Goal: Check status: Check status

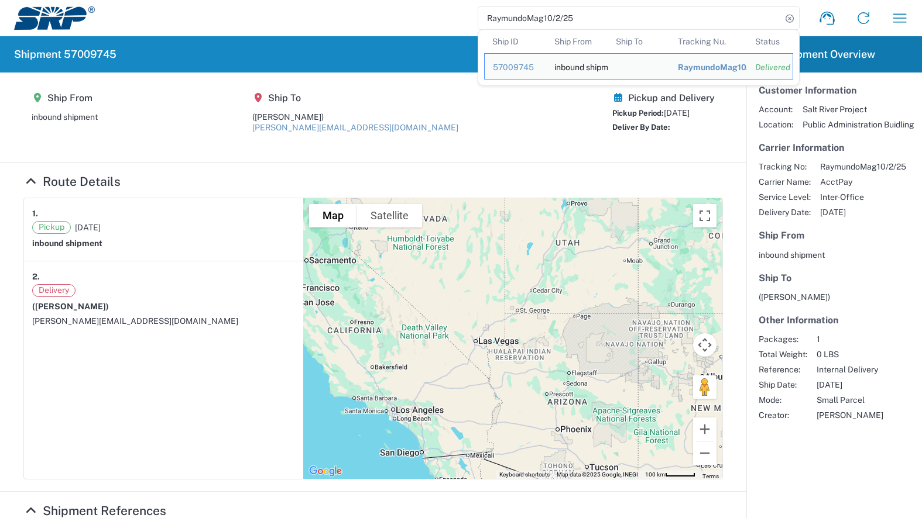
click at [517, 126] on agx-shipment-main-routing-info "Ship From inbound shipment Ship To ([PERSON_NAME]) [PERSON_NAME][EMAIL_ADDRESS]…" at bounding box center [372, 117] width 699 height 66
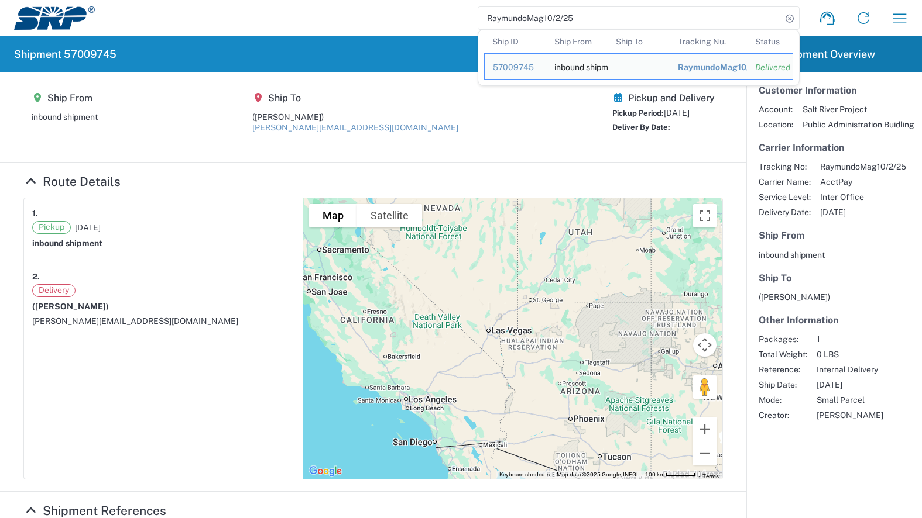
click at [588, 20] on input "RaymundoMag10/2/25" at bounding box center [629, 18] width 303 height 22
click at [861, 260] on article "Customer Information Account: Salt River Project Location: Public Administratio…" at bounding box center [834, 253] width 176 height 360
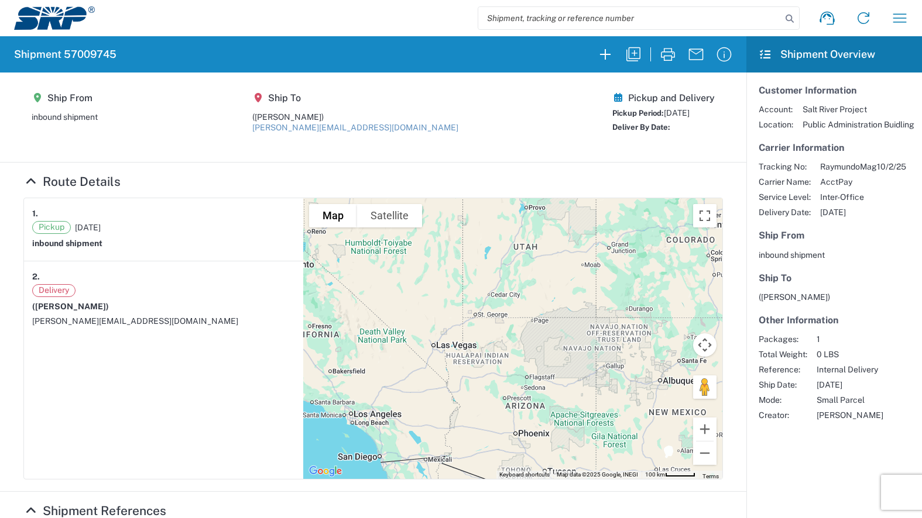
drag, startPoint x: 842, startPoint y: 239, endPoint x: 857, endPoint y: 215, distance: 27.6
drag, startPoint x: 857, startPoint y: 215, endPoint x: 851, endPoint y: 204, distance: 12.8
click at [851, 204] on div "Tracking No: RaymundoMag10/2/25 Carrier Name: AcctPay Service Level: Inter-Offi…" at bounding box center [833, 190] width 151 height 56
click at [642, 11] on input "search" at bounding box center [629, 18] width 303 height 22
click at [516, 97] on agx-shipment-main-routing-info "Ship From inbound shipment Ship To (Raymundo Magdariaga) raymundo.magdariaga@sr…" at bounding box center [372, 117] width 699 height 66
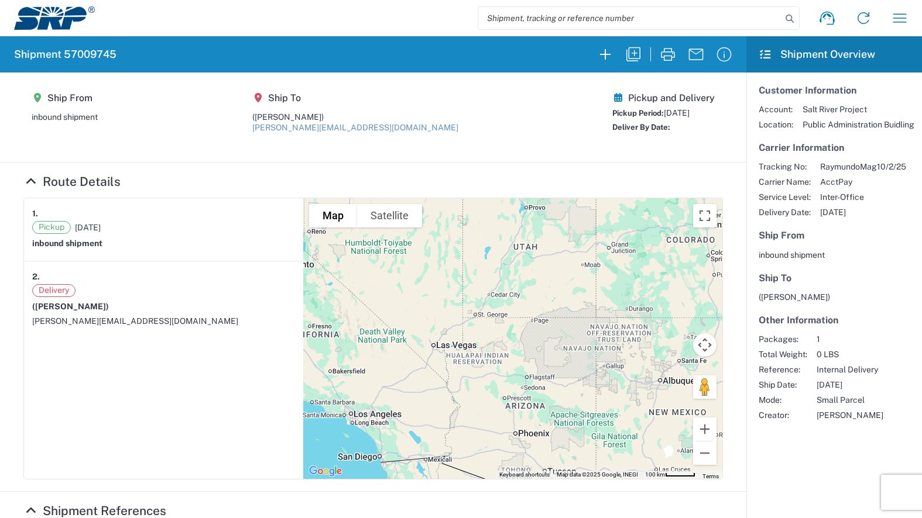
click at [549, 126] on agx-shipment-main-routing-info "Ship From inbound shipment Ship To (Raymundo Magdariaga) raymundo.magdariaga@sr…" at bounding box center [372, 117] width 699 height 66
drag, startPoint x: 617, startPoint y: 128, endPoint x: 695, endPoint y: 123, distance: 77.9
click at [695, 123] on div "Deliver By Date:" at bounding box center [663, 128] width 102 height 12
drag, startPoint x: 695, startPoint y: 123, endPoint x: 559, endPoint y: 132, distance: 136.0
click at [559, 132] on agx-shipment-main-routing-info "Ship From inbound shipment Ship To (Raymundo Magdariaga) raymundo.magdariaga@sr…" at bounding box center [372, 117] width 699 height 66
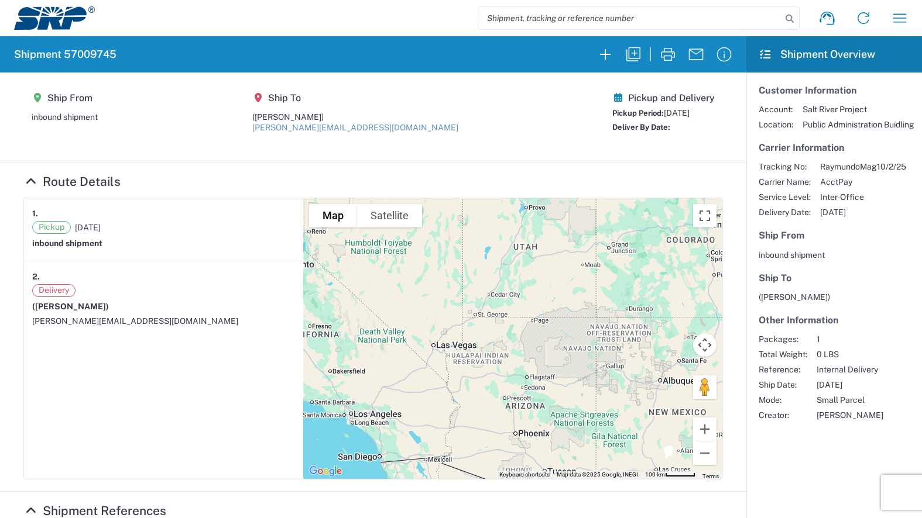
click at [139, 439] on article "1. Pickup 10/02/2025 inbound shipment 2. Delivery (Raymundo Magdariaga) raymund…" at bounding box center [163, 338] width 279 height 281
click at [525, 25] on input "search" at bounding box center [629, 18] width 303 height 22
paste input "TylerE9/23/25"
type input "TylerE9/23/25"
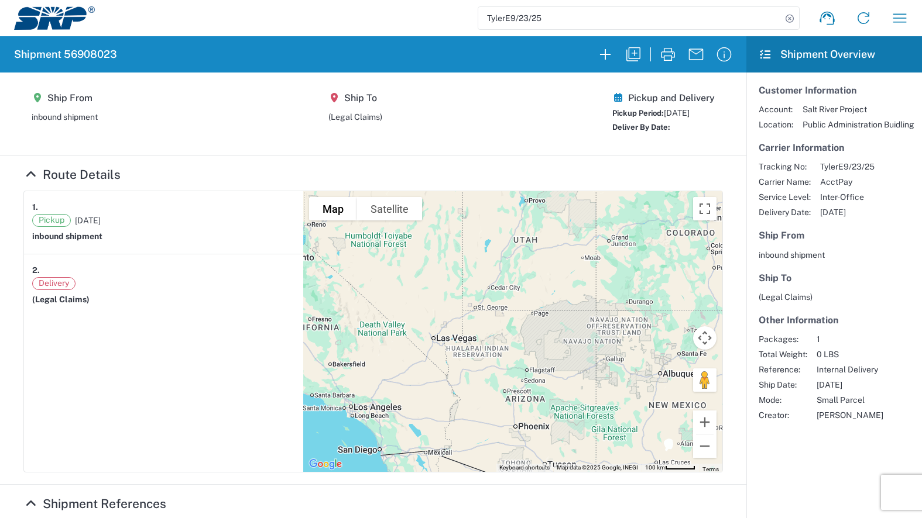
click at [551, 18] on input "TylerE9/23/25" at bounding box center [629, 18] width 303 height 22
click at [535, 27] on input "TylerE9/23/25" at bounding box center [629, 18] width 303 height 22
click at [534, 18] on input "TylerE9/23/25" at bounding box center [629, 18] width 303 height 22
click at [50, 280] on span "Delivery" at bounding box center [53, 283] width 43 height 13
click at [61, 292] on div "Delivery (Legal Claims)" at bounding box center [163, 293] width 263 height 32
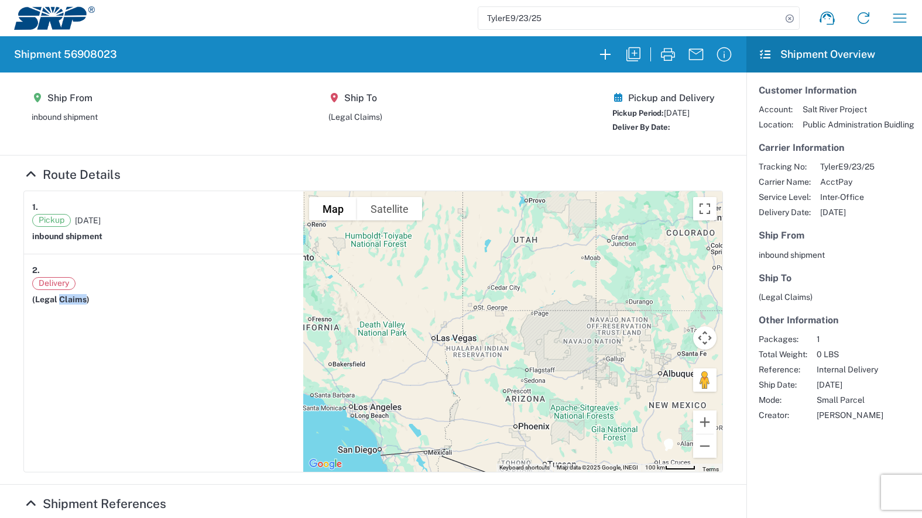
click at [61, 292] on div "Delivery (Legal Claims)" at bounding box center [163, 293] width 263 height 32
drag, startPoint x: 61, startPoint y: 292, endPoint x: 68, endPoint y: 346, distance: 54.4
click at [68, 346] on article "1. Pickup 09/23/2025 inbound shipment 2. Delivery (Legal Claims)" at bounding box center [163, 331] width 279 height 281
click at [829, 214] on span "09/23/2025" at bounding box center [847, 212] width 54 height 11
drag, startPoint x: 806, startPoint y: 213, endPoint x: 849, endPoint y: 211, distance: 43.3
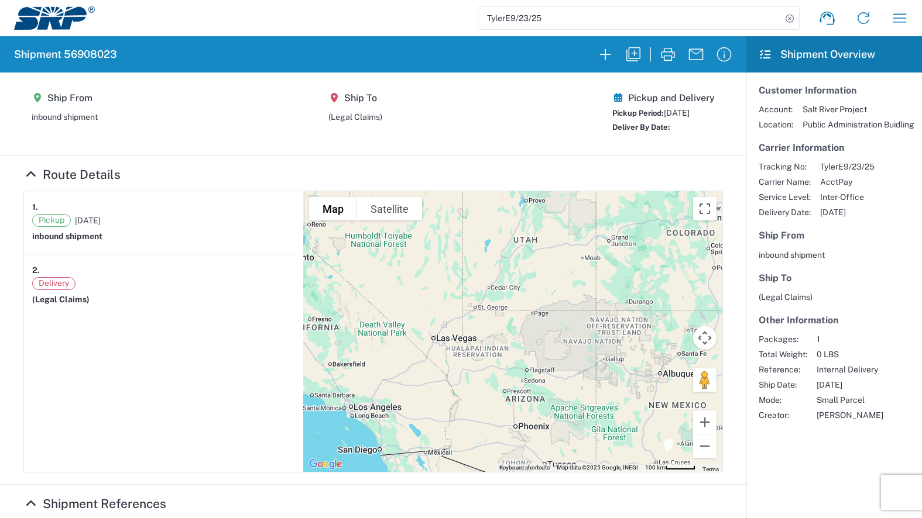
click at [849, 211] on div "Tracking No: TylerE9/23/25 Carrier Name: AcctPay Service Level: Inter-Office De…" at bounding box center [833, 190] width 151 height 56
drag, startPoint x: 849, startPoint y: 211, endPoint x: 833, endPoint y: 239, distance: 32.0
click at [833, 239] on h5 "Ship From" at bounding box center [833, 235] width 151 height 11
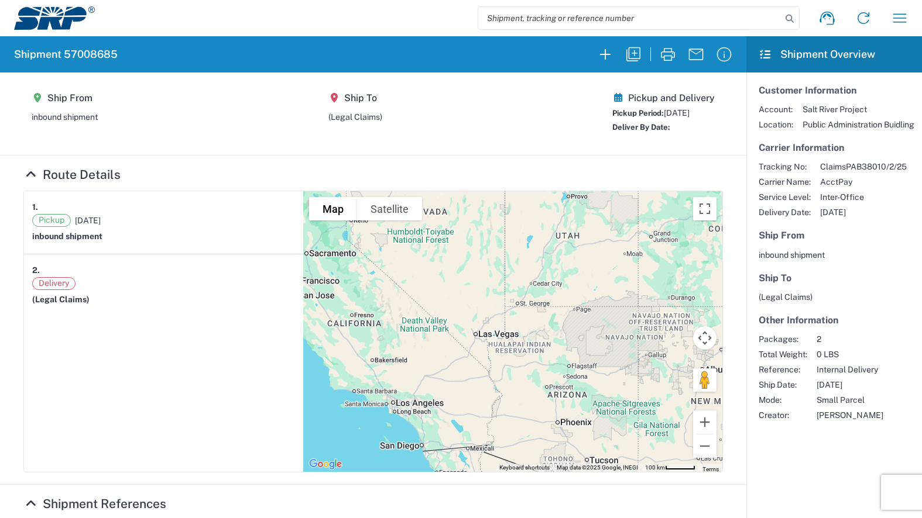
drag, startPoint x: 870, startPoint y: 236, endPoint x: 846, endPoint y: 241, distance: 25.1
click at [870, 236] on h5 "Ship From" at bounding box center [833, 235] width 151 height 11
click at [842, 258] on address "inbound shipment" at bounding box center [833, 255] width 151 height 11
click at [578, 149] on section "Ship From inbound shipment Ship To (Legal Claims) Pickup and Delivery Pickup Pe…" at bounding box center [373, 114] width 746 height 83
drag, startPoint x: 764, startPoint y: 210, endPoint x: 853, endPoint y: 205, distance: 89.1
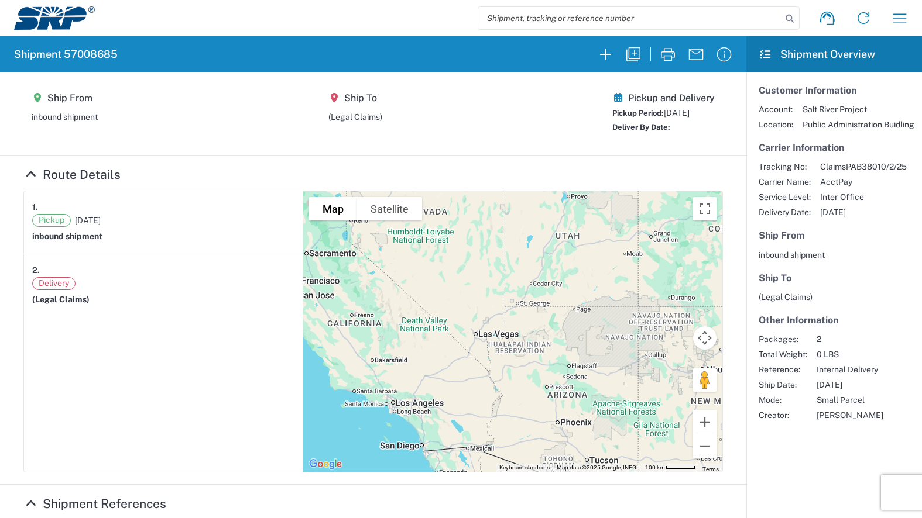
click at [853, 205] on div "Tracking No: ClaimsPAB38010/2/25 Carrier Name: AcctPay Service Level: Inter-Off…" at bounding box center [833, 190] width 151 height 56
drag, startPoint x: 853, startPoint y: 205, endPoint x: 847, endPoint y: 279, distance: 74.5
click at [847, 279] on h5 "Ship To" at bounding box center [833, 278] width 151 height 11
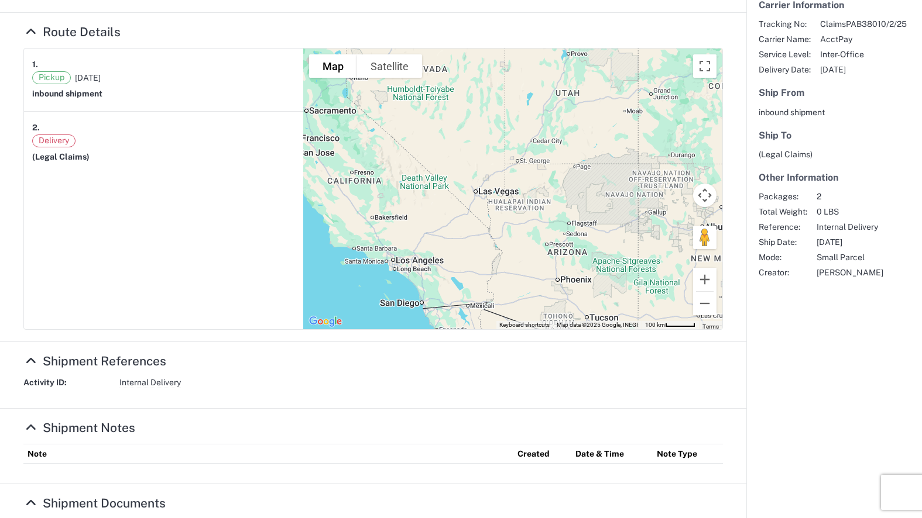
scroll to position [23, 0]
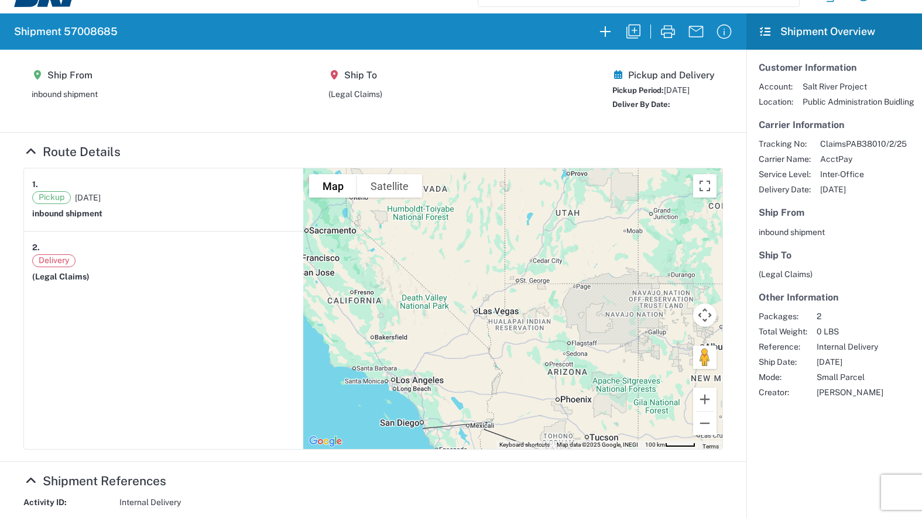
click at [63, 277] on span "(Legal Claims)" at bounding box center [60, 276] width 57 height 9
drag, startPoint x: 122, startPoint y: 310, endPoint x: 136, endPoint y: 318, distance: 15.5
click at [123, 311] on article "1. Pickup [DATE] inbound shipment 2. Delivery (Legal Claims)" at bounding box center [163, 309] width 279 height 281
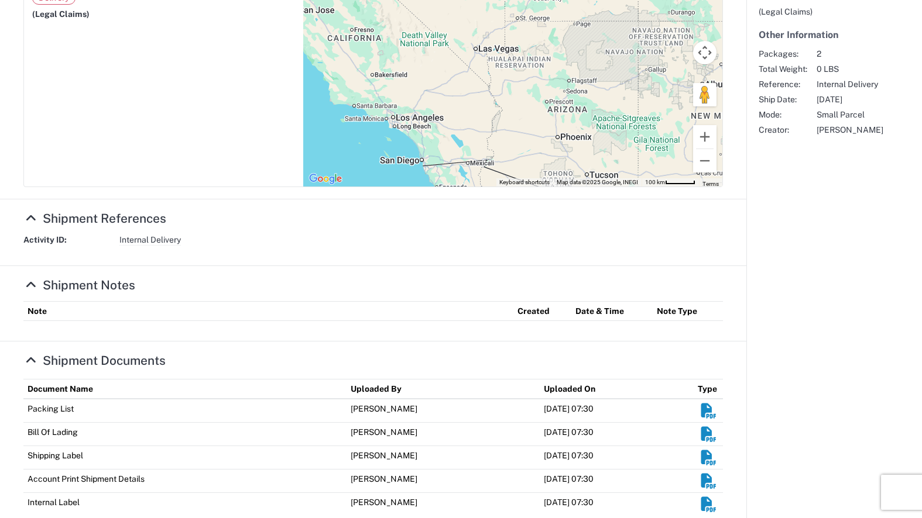
scroll to position [315, 0]
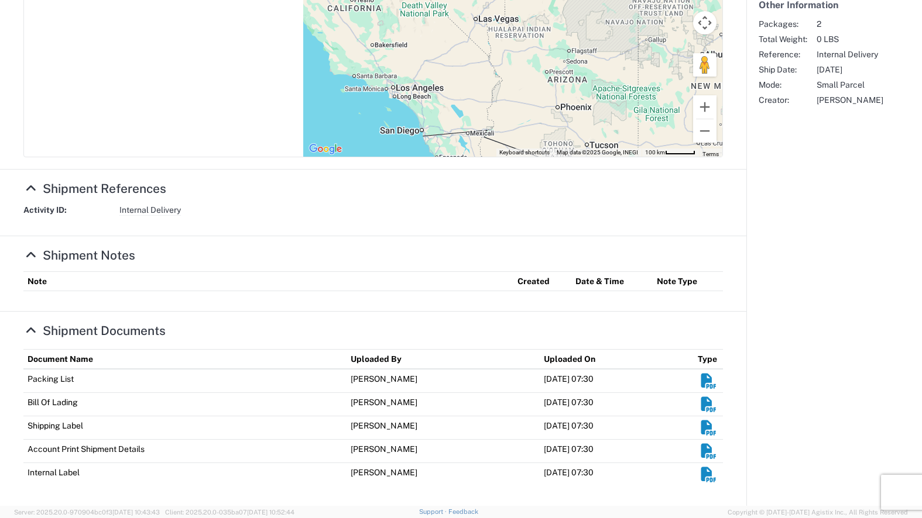
click at [699, 380] on em "Shipment Documents" at bounding box center [708, 381] width 18 height 15
click at [699, 426] on em "Shipment Documents" at bounding box center [708, 428] width 18 height 15
click at [703, 477] on em "Shipment Documents" at bounding box center [708, 475] width 18 height 15
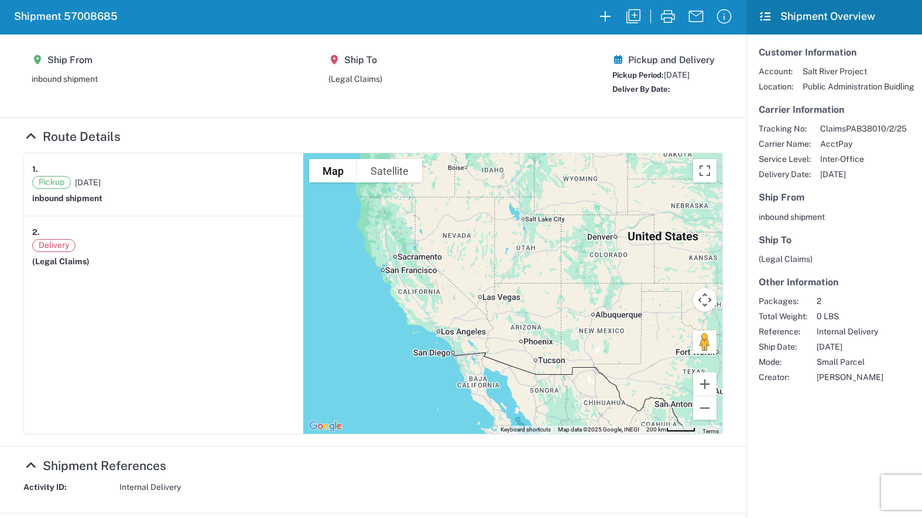
scroll to position [59, 0]
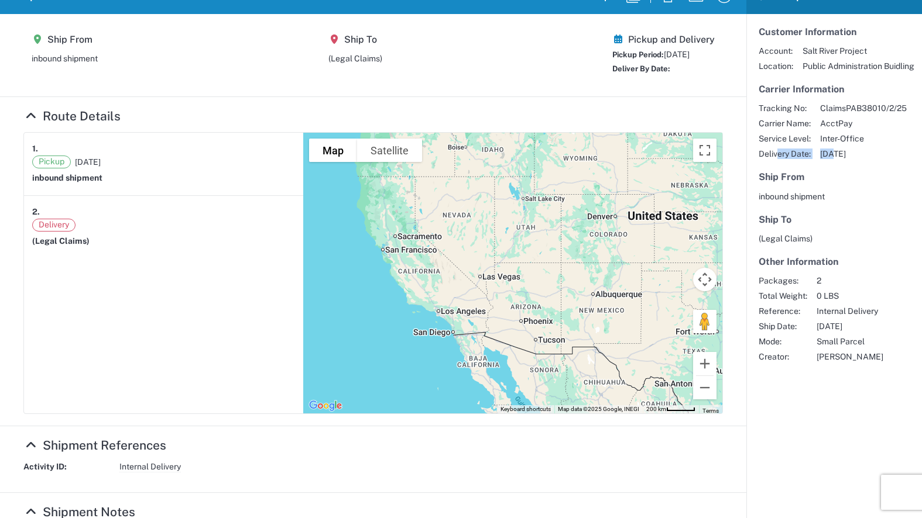
drag, startPoint x: 776, startPoint y: 154, endPoint x: 825, endPoint y: 152, distance: 49.2
click at [825, 152] on div "Tracking No: ClaimsPAB38010/2/25 Carrier Name: AcctPay Service Level: Inter-Off…" at bounding box center [833, 131] width 151 height 56
drag, startPoint x: 825, startPoint y: 152, endPoint x: 860, endPoint y: 134, distance: 38.7
click at [860, 134] on div "Tracking No: ClaimsPAB38010/2/25 Carrier Name: AcctPay Service Level: Inter-Off…" at bounding box center [833, 131] width 151 height 56
drag, startPoint x: 860, startPoint y: 134, endPoint x: 767, endPoint y: 107, distance: 96.5
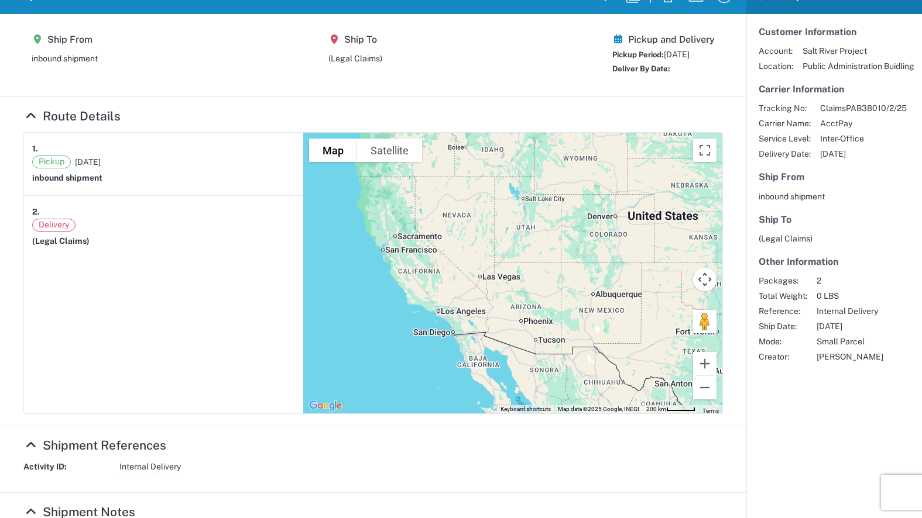
click at [767, 107] on span "Tracking No:" at bounding box center [784, 108] width 52 height 11
drag, startPoint x: 757, startPoint y: 104, endPoint x: 843, endPoint y: 97, distance: 86.3
click at [843, 97] on section "Carrier Information Tracking No: ClaimsPAB38010/2/25 Carrier Name: AcctPay Serv…" at bounding box center [833, 121] width 151 height 75
click at [865, 203] on article "Customer Information Account: Salt River Project Location: Public Administratio…" at bounding box center [834, 194] width 176 height 360
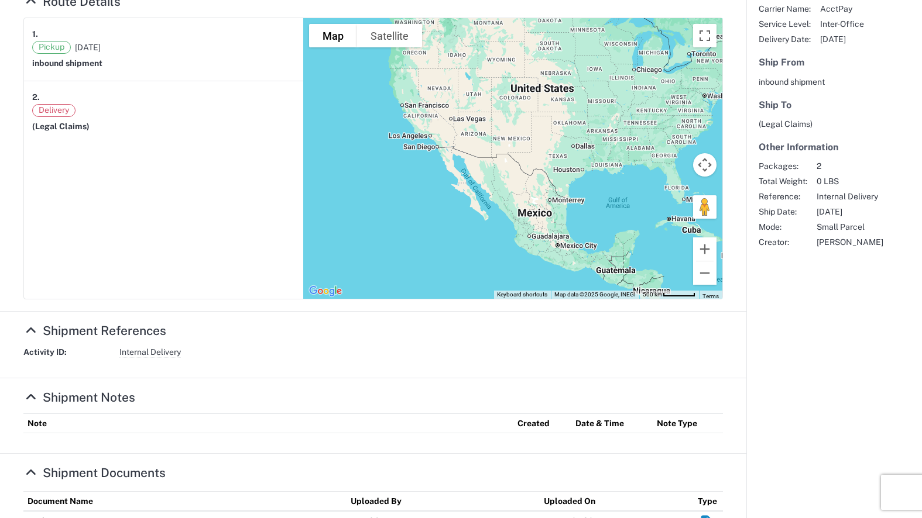
scroll to position [176, 0]
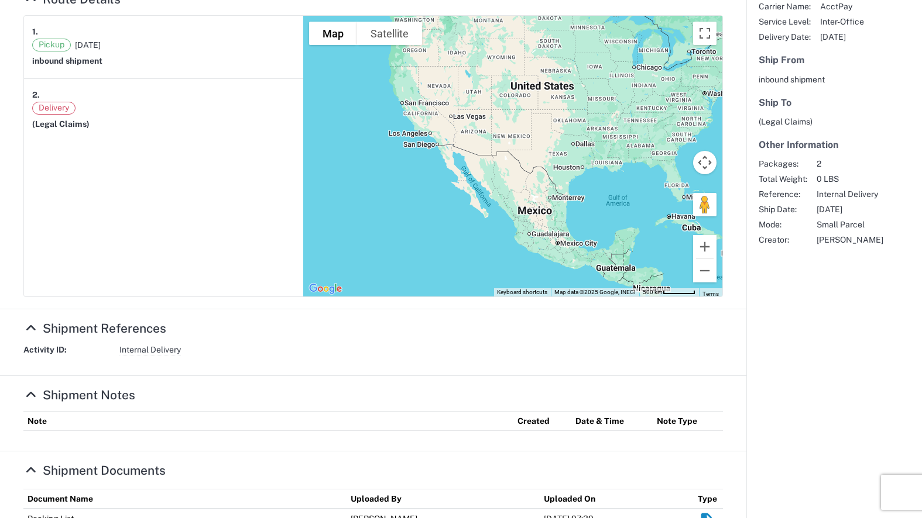
click at [155, 347] on span "Internal Delivery" at bounding box center [149, 350] width 61 height 11
click at [153, 349] on span "Internal Delivery" at bounding box center [149, 350] width 61 height 11
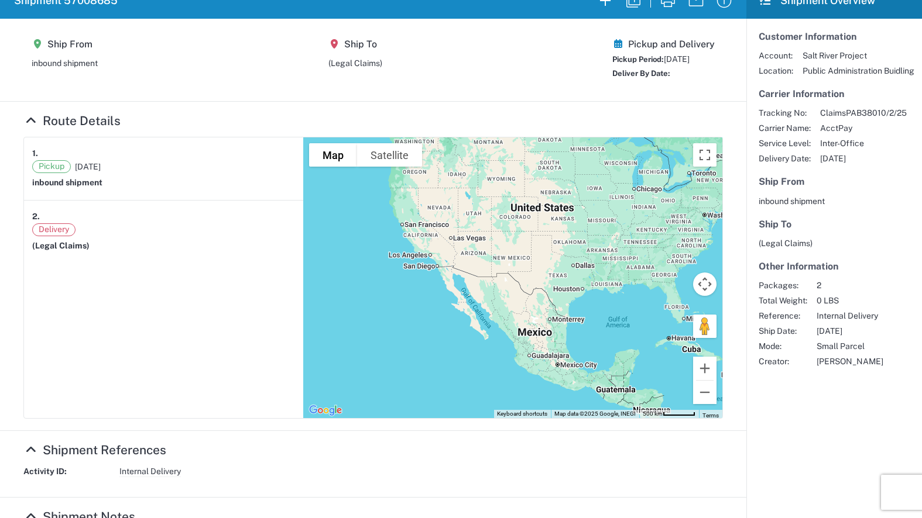
scroll to position [0, 0]
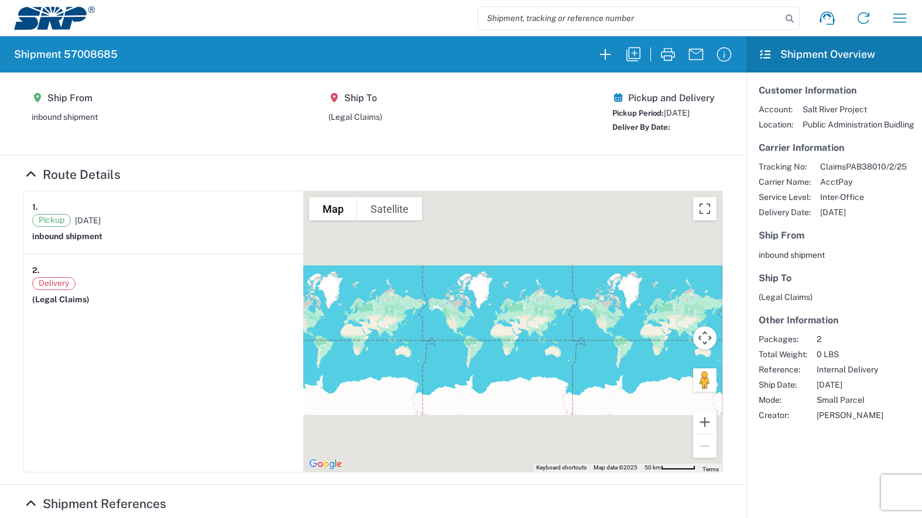
drag, startPoint x: 533, startPoint y: 325, endPoint x: 461, endPoint y: 332, distance: 72.3
click at [461, 332] on div at bounding box center [512, 331] width 419 height 281
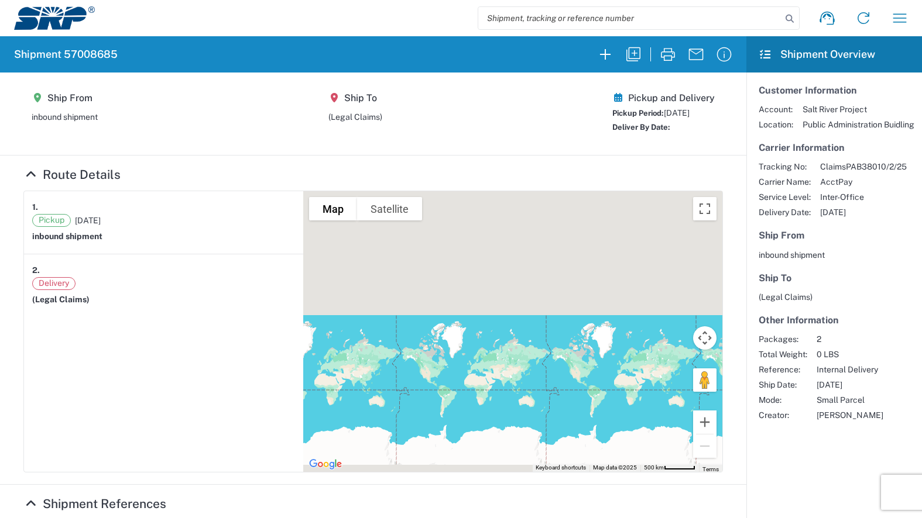
drag, startPoint x: 610, startPoint y: 351, endPoint x: 235, endPoint y: 339, distance: 375.3
click at [289, 339] on section "1. Pickup [DATE] inbound shipment 2. Delivery (Legal Claims) To navigate the ma…" at bounding box center [372, 332] width 699 height 282
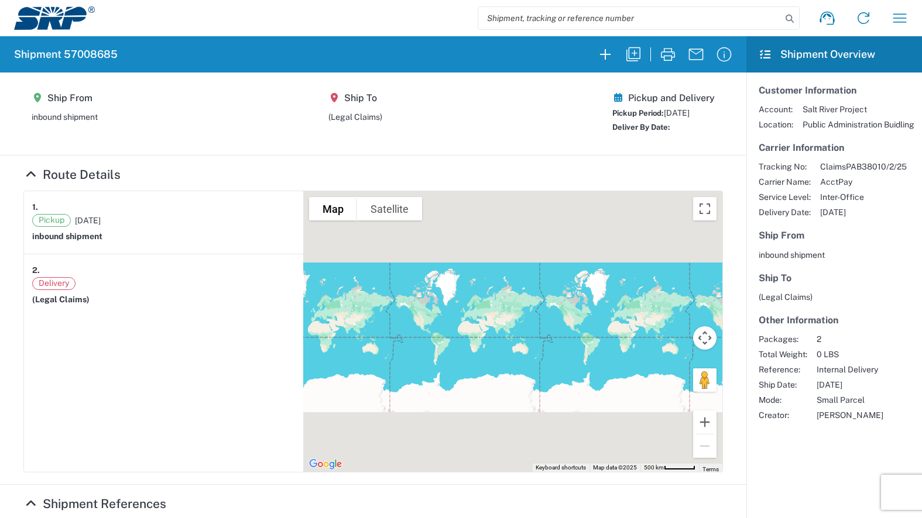
drag, startPoint x: 416, startPoint y: 351, endPoint x: 228, endPoint y: 350, distance: 187.9
click at [260, 350] on section "1. Pickup [DATE] inbound shipment 2. Delivery (Legal Claims) To navigate the ma…" at bounding box center [372, 332] width 699 height 282
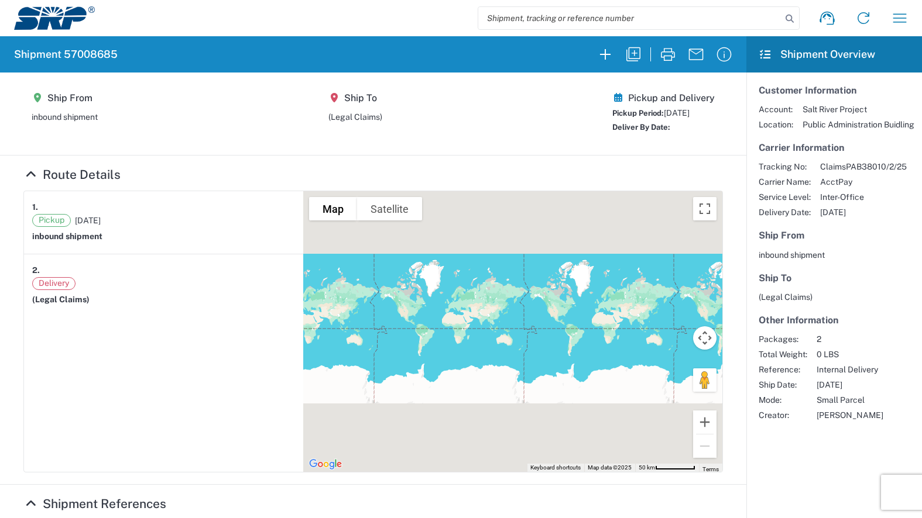
click at [492, 329] on div at bounding box center [512, 331] width 419 height 281
click at [693, 341] on button "Map camera controls" at bounding box center [704, 338] width 23 height 23
click at [672, 320] on menu at bounding box center [646, 338] width 82 height 82
click at [670, 310] on button "Zoom in" at bounding box center [675, 308] width 23 height 23
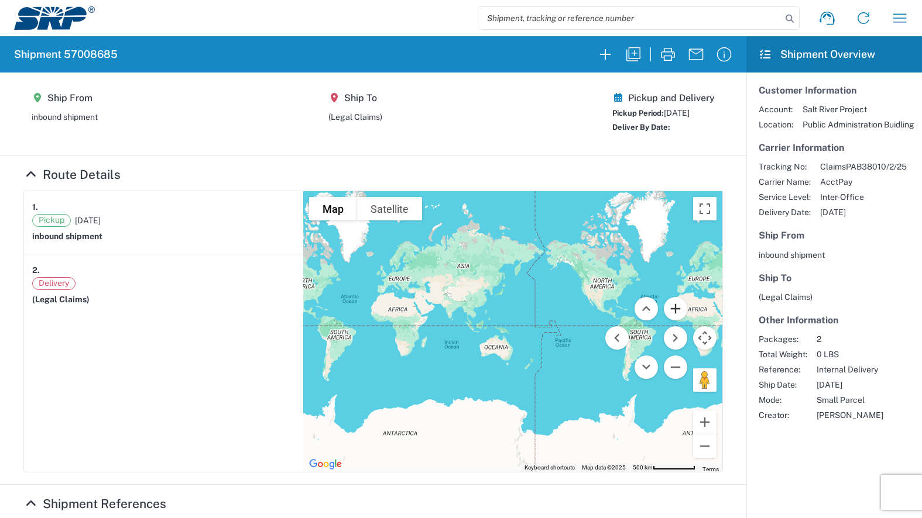
click at [664, 310] on button "Zoom in" at bounding box center [675, 308] width 23 height 23
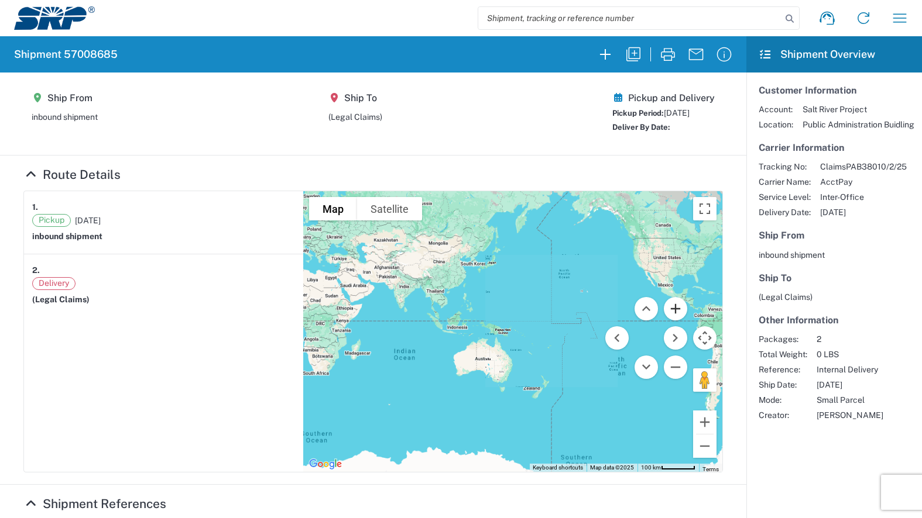
click at [664, 310] on button "Zoom in" at bounding box center [675, 308] width 23 height 23
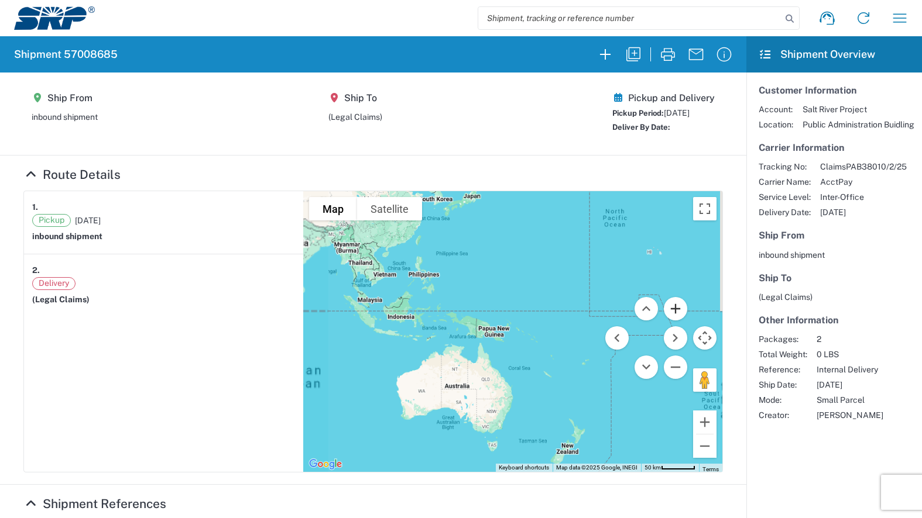
click at [664, 309] on button "Zoom in" at bounding box center [675, 308] width 23 height 23
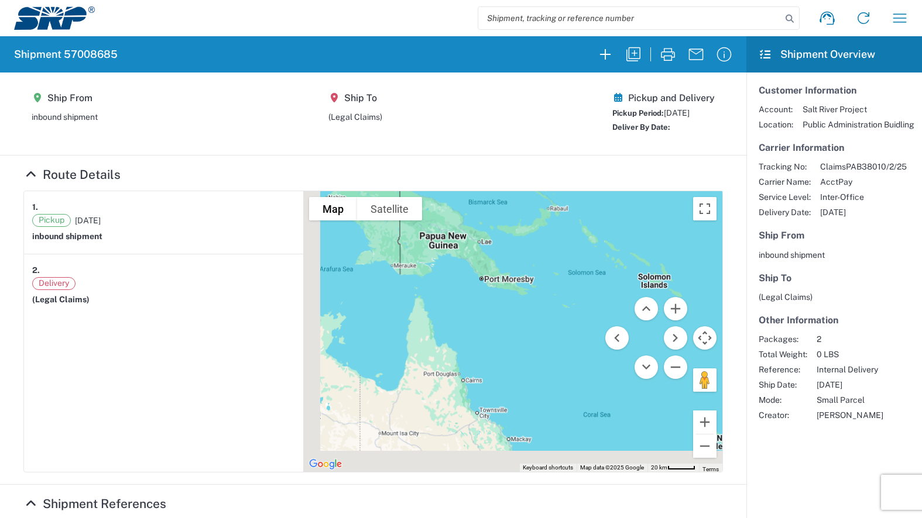
drag, startPoint x: 466, startPoint y: 390, endPoint x: 552, endPoint y: 272, distance: 146.2
click at [543, 279] on div at bounding box center [512, 331] width 419 height 281
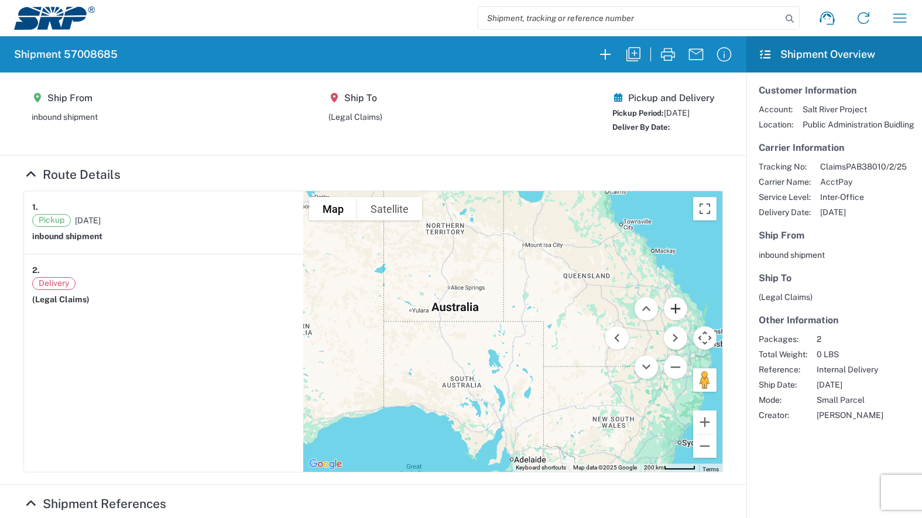
click at [664, 313] on button "Zoom in" at bounding box center [675, 308] width 23 height 23
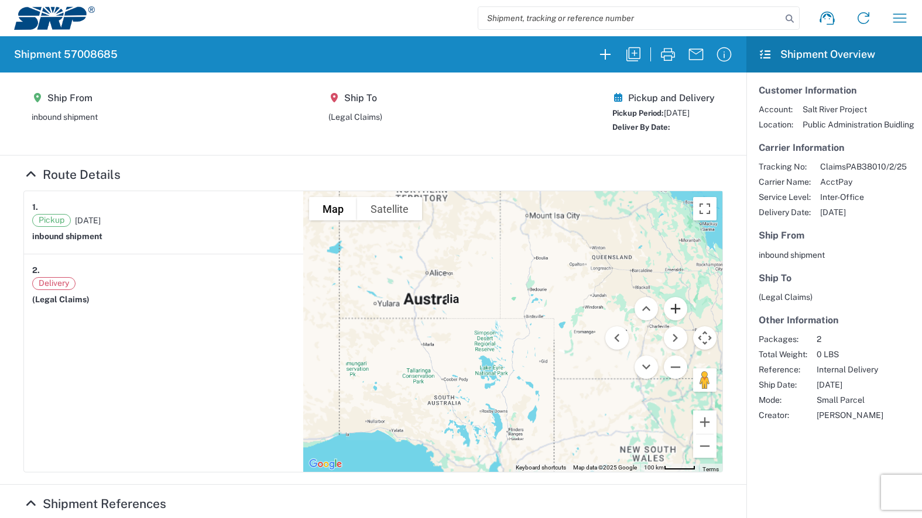
click at [664, 313] on button "Zoom in" at bounding box center [675, 308] width 23 height 23
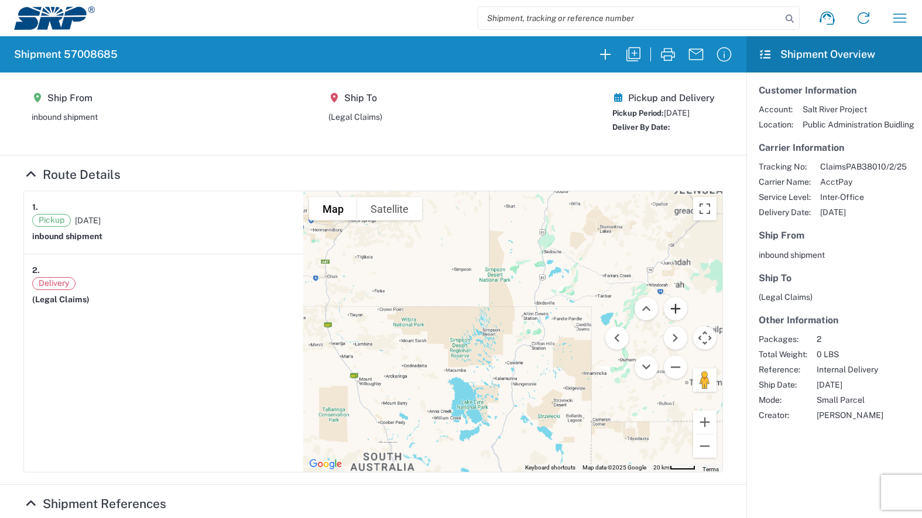
click at [664, 313] on button "Zoom in" at bounding box center [675, 308] width 23 height 23
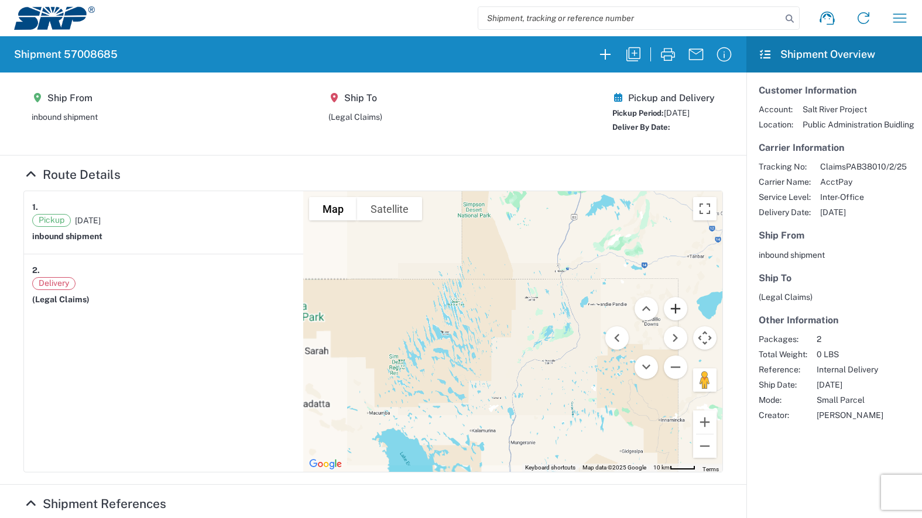
click at [664, 313] on button "Zoom in" at bounding box center [675, 308] width 23 height 23
click at [664, 312] on button "Zoom in" at bounding box center [675, 308] width 23 height 23
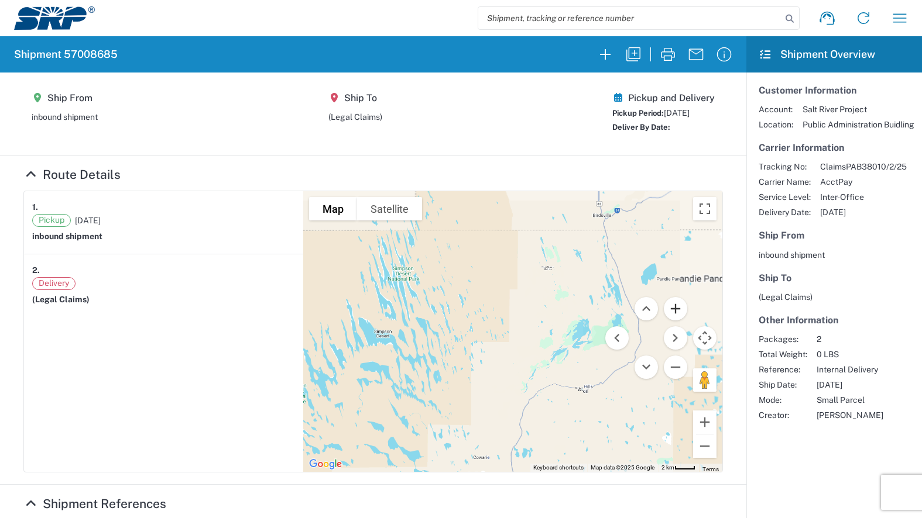
click at [664, 312] on button "Zoom in" at bounding box center [675, 308] width 23 height 23
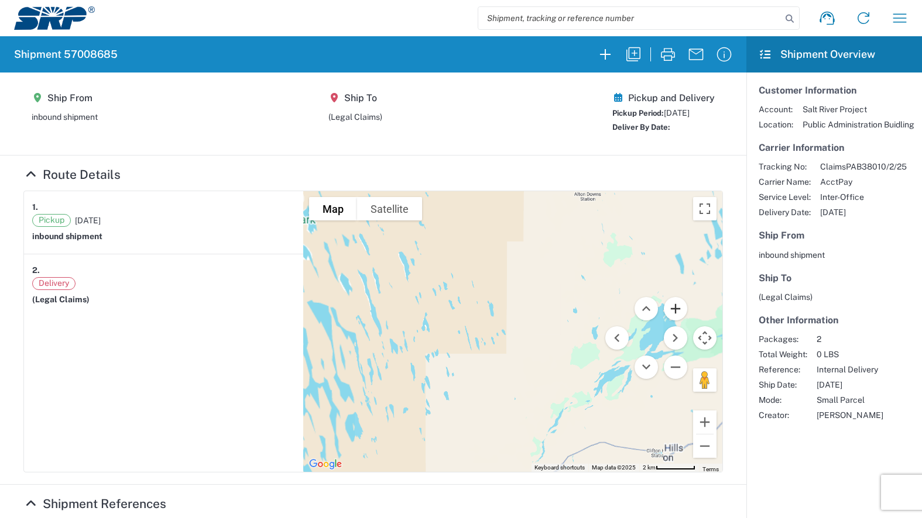
click at [664, 312] on button "Zoom in" at bounding box center [675, 308] width 23 height 23
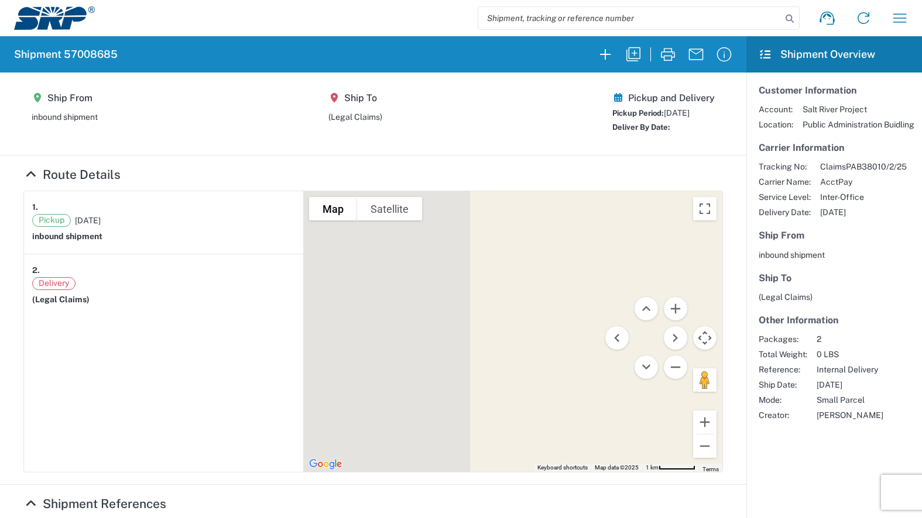
drag, startPoint x: 506, startPoint y: 336, endPoint x: 551, endPoint y: 300, distance: 57.5
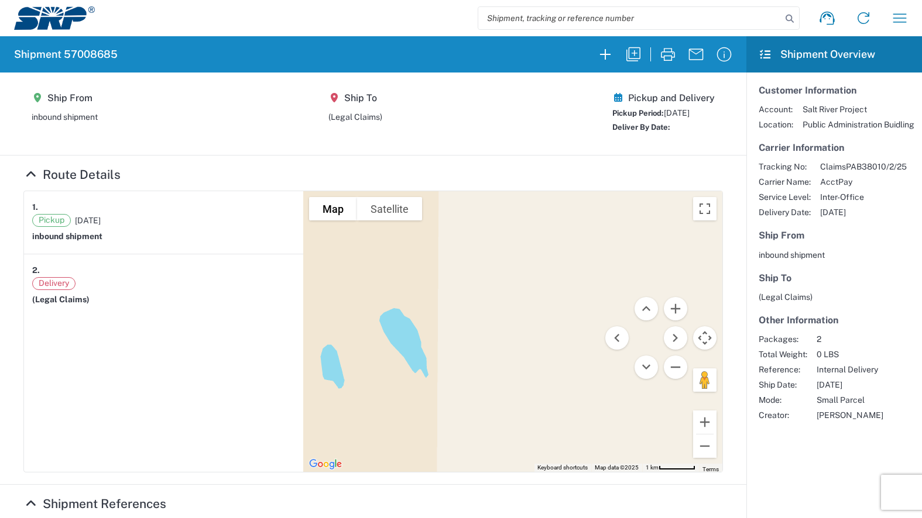
click at [544, 304] on div at bounding box center [512, 331] width 419 height 281
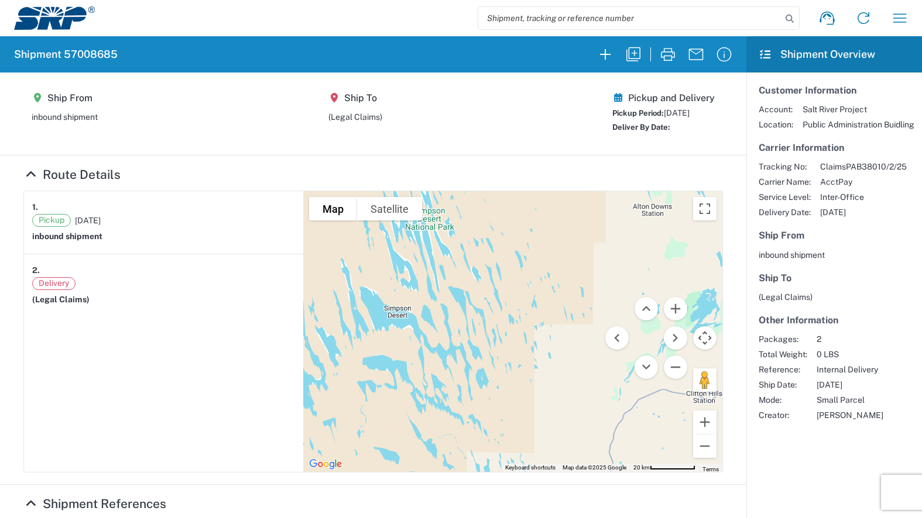
drag, startPoint x: 428, startPoint y: 263, endPoint x: 574, endPoint y: 314, distance: 154.4
click at [516, 300] on div at bounding box center [512, 331] width 419 height 281
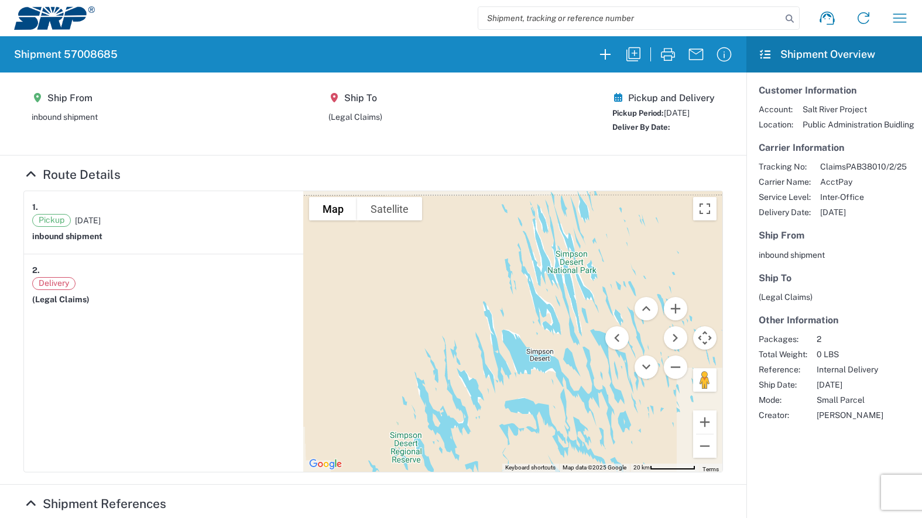
drag, startPoint x: 562, startPoint y: 312, endPoint x: 537, endPoint y: 277, distance: 43.2
click at [538, 277] on div at bounding box center [512, 331] width 419 height 281
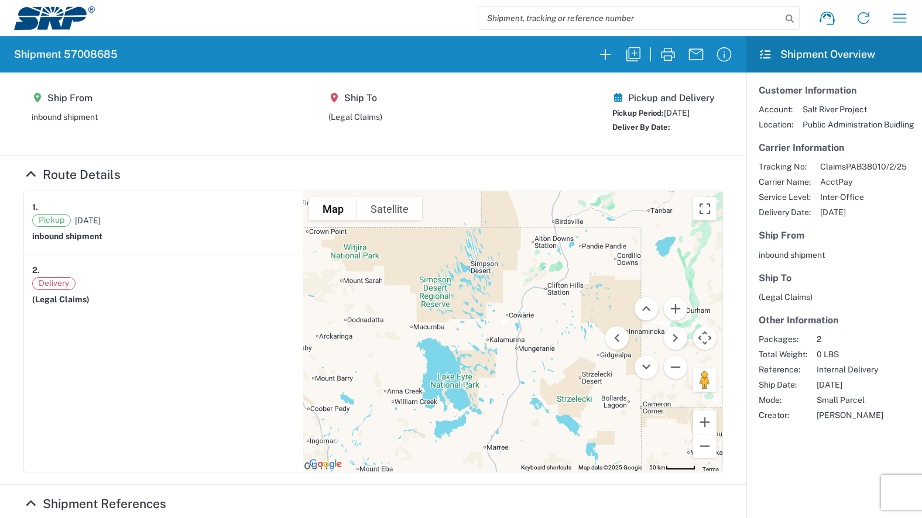
drag, startPoint x: 570, startPoint y: 302, endPoint x: 508, endPoint y: 290, distance: 63.2
click at [508, 290] on div at bounding box center [512, 331] width 419 height 281
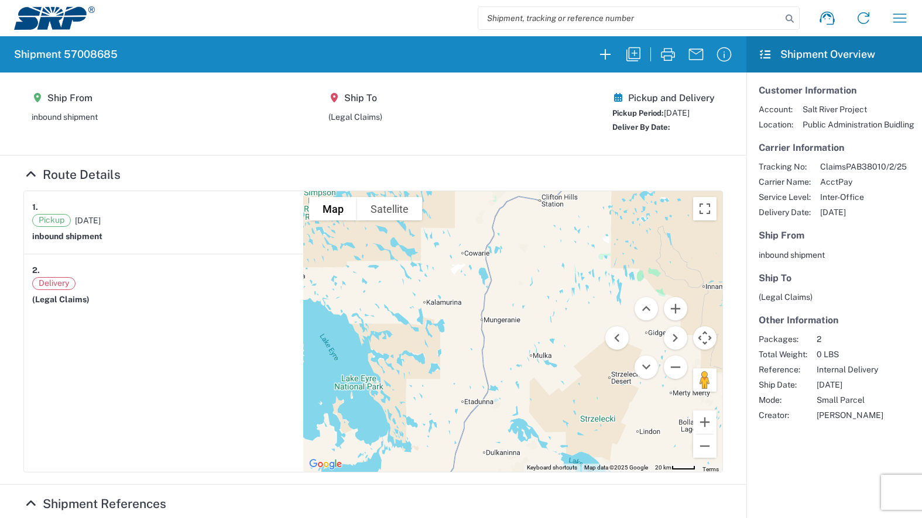
drag, startPoint x: 547, startPoint y: 345, endPoint x: 538, endPoint y: 306, distance: 39.6
click at [538, 314] on div at bounding box center [512, 331] width 419 height 281
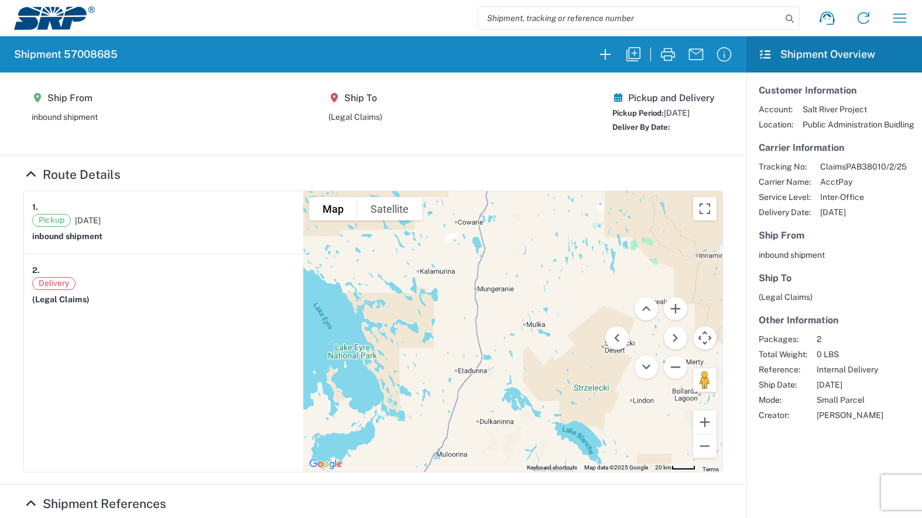
drag, startPoint x: 406, startPoint y: 291, endPoint x: 466, endPoint y: 286, distance: 60.5
click at [456, 287] on div at bounding box center [512, 331] width 419 height 281
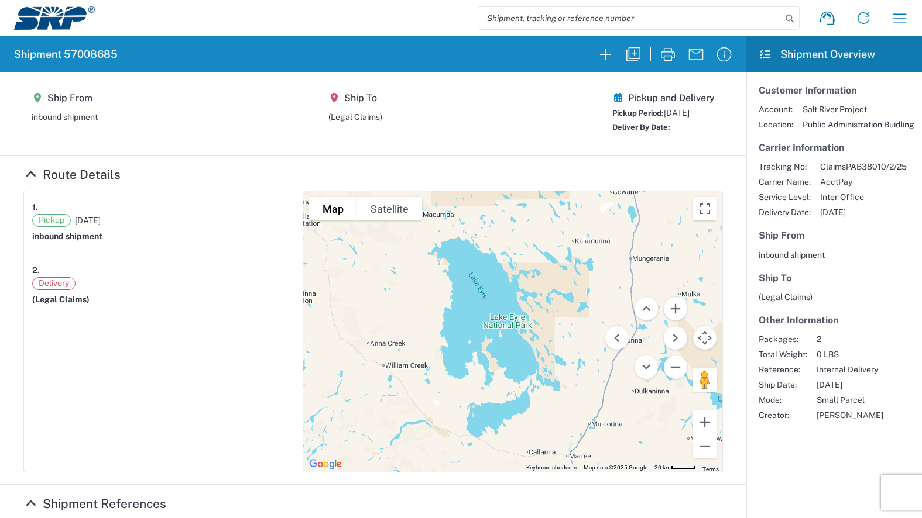
drag, startPoint x: 532, startPoint y: 320, endPoint x: 486, endPoint y: 313, distance: 46.1
click at [486, 313] on div at bounding box center [512, 331] width 419 height 281
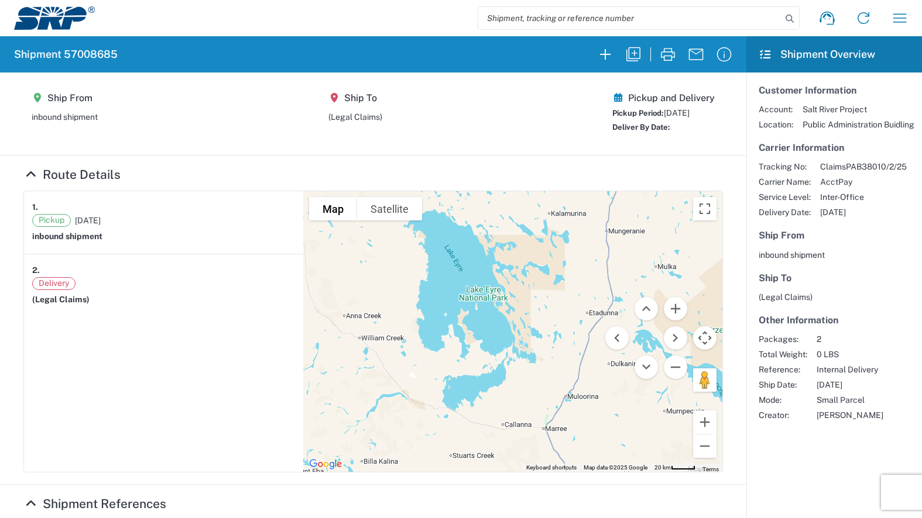
drag, startPoint x: 460, startPoint y: 365, endPoint x: 495, endPoint y: 320, distance: 56.7
click at [494, 321] on div at bounding box center [512, 331] width 419 height 281
